Goal: Navigation & Orientation: Find specific page/section

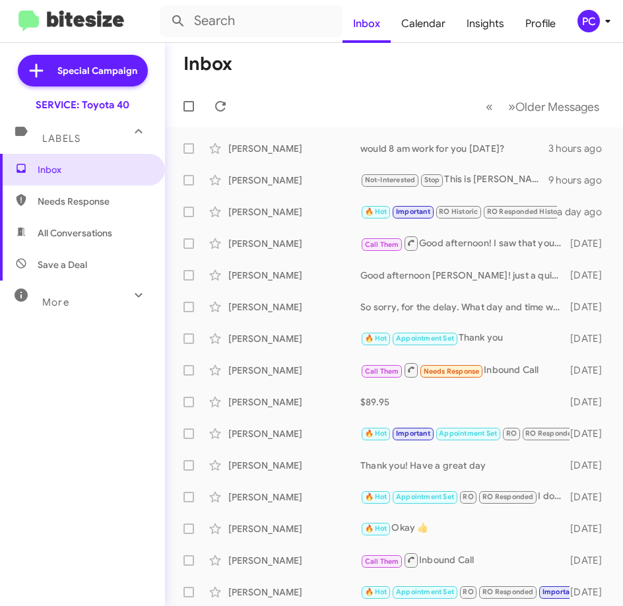
click at [71, 199] on span "Needs Response" at bounding box center [94, 201] width 112 height 13
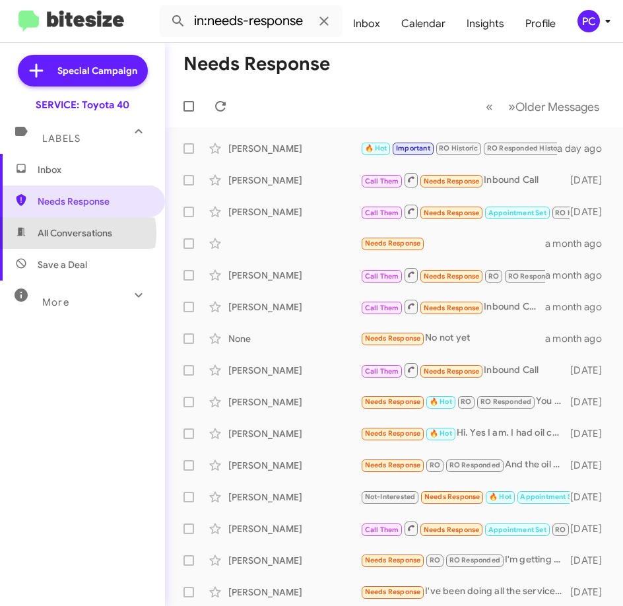
click at [71, 233] on span "All Conversations" at bounding box center [75, 233] width 75 height 13
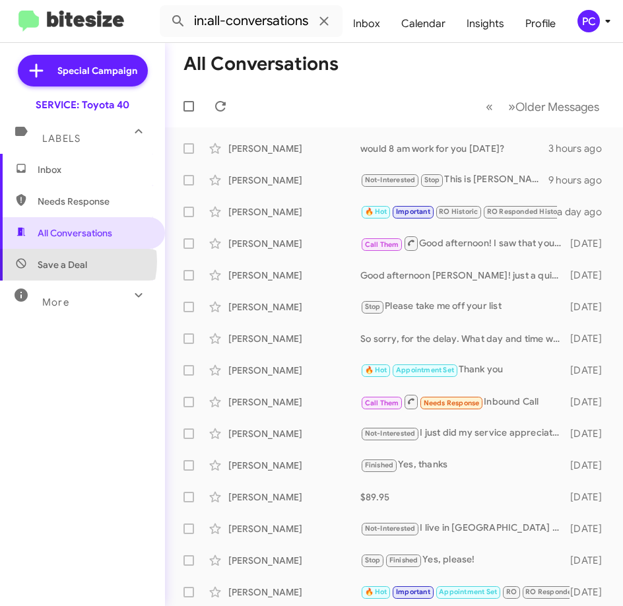
click at [70, 262] on span "Save a Deal" at bounding box center [63, 264] width 50 height 13
type input "in:not-interested"
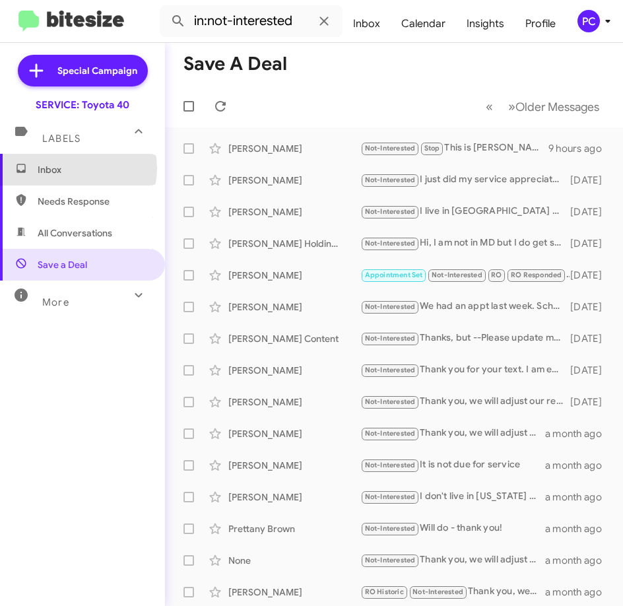
click at [74, 168] on span "Inbox" at bounding box center [94, 169] width 112 height 13
